Goal: Navigation & Orientation: Find specific page/section

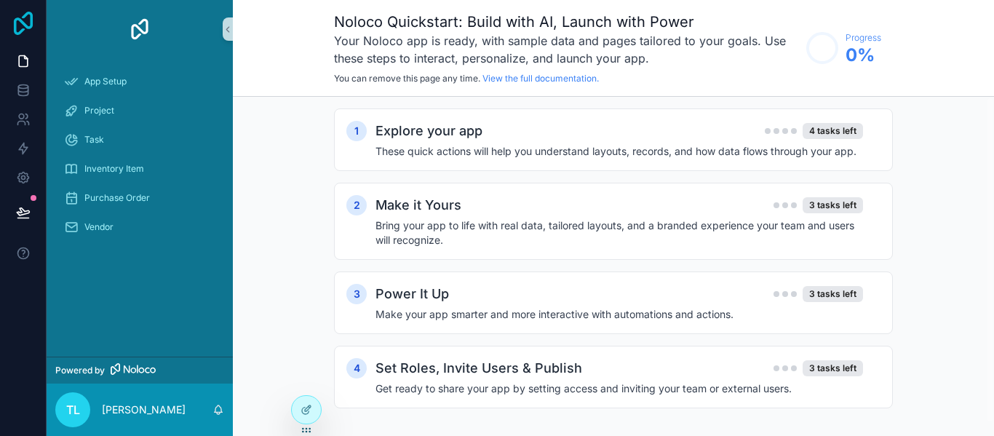
click at [23, 28] on icon at bounding box center [23, 23] width 29 height 23
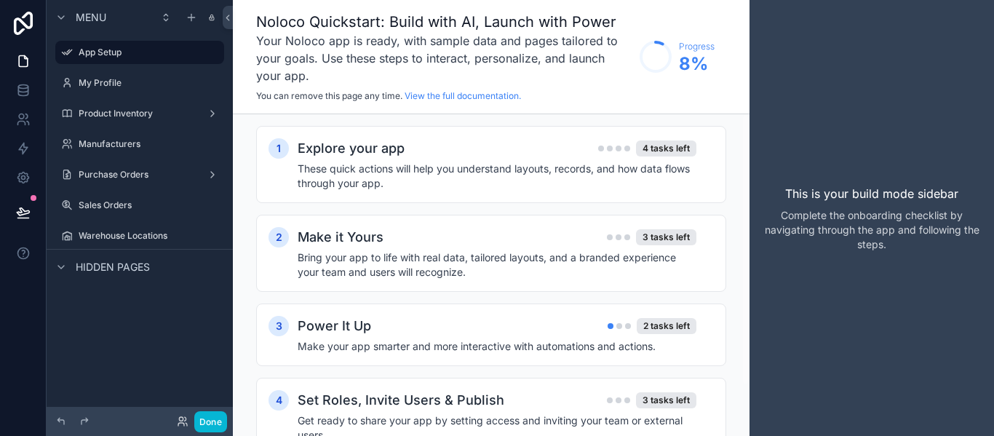
click at [107, 423] on div at bounding box center [110, 420] width 116 height 17
click at [550, 163] on h4 "These quick actions will help you understand layouts, records, and how data flo…" at bounding box center [497, 175] width 399 height 29
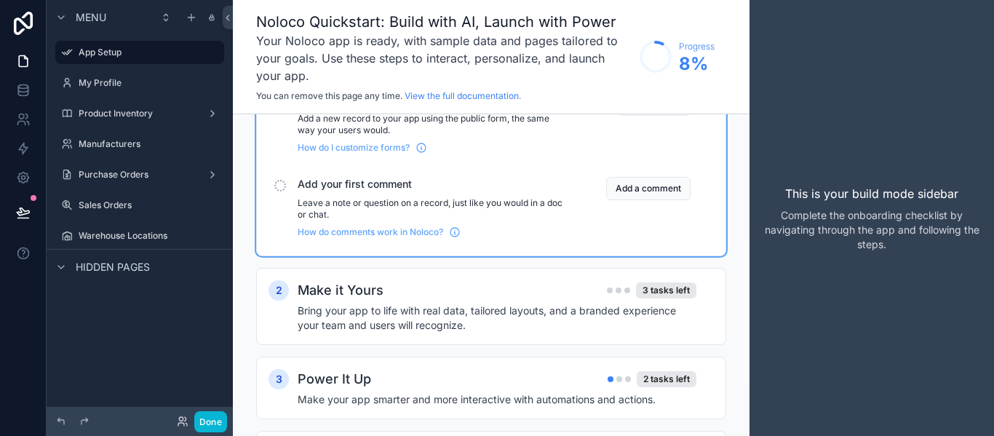
scroll to position [380, 0]
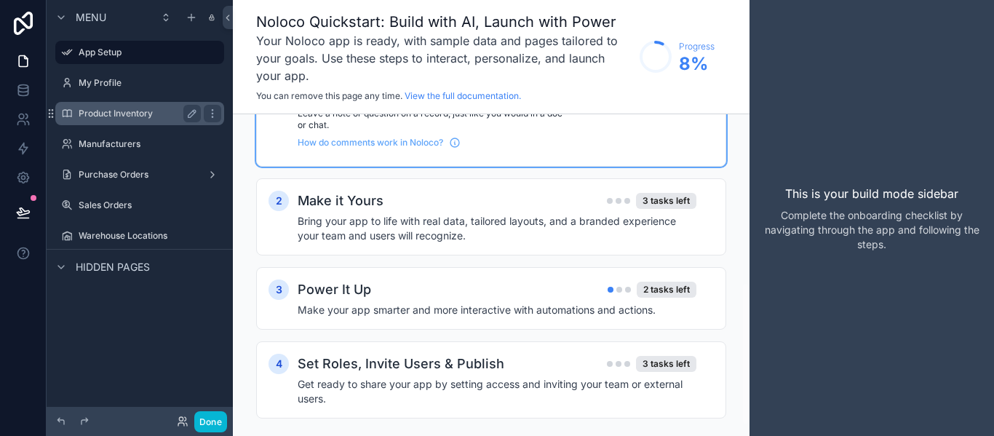
click at [124, 118] on label "Product Inventory" at bounding box center [137, 114] width 116 height 12
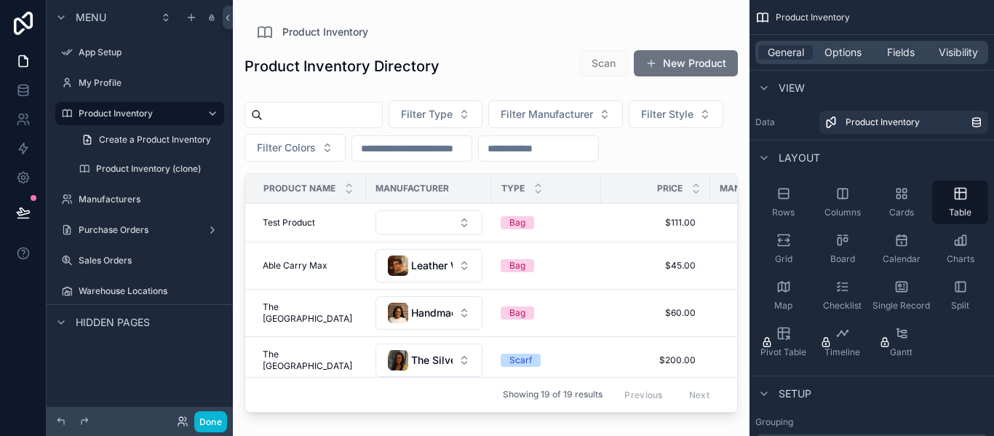
click at [105, 23] on span "Menu" at bounding box center [91, 17] width 31 height 15
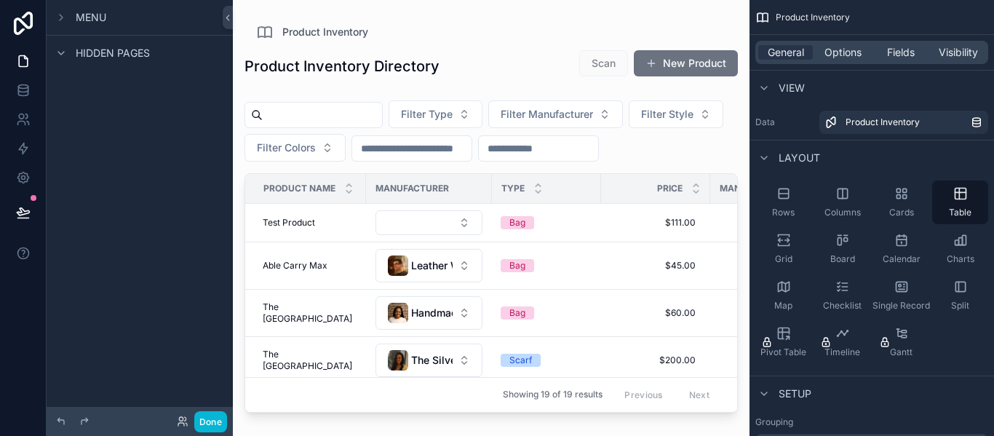
click at [105, 23] on span "Menu" at bounding box center [91, 17] width 31 height 15
